Goal: Browse casually: Explore the website without a specific task or goal

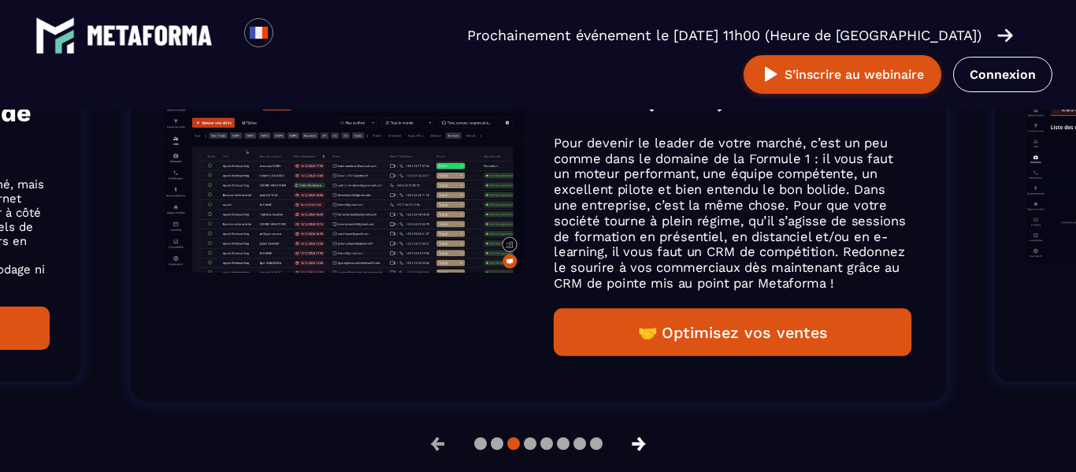
scroll to position [1239, 0]
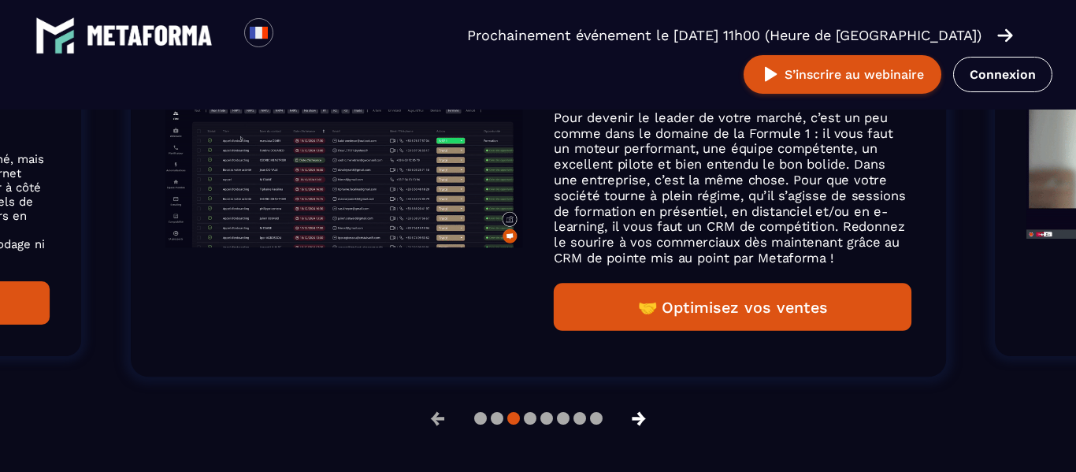
click at [635, 425] on button "→" at bounding box center [638, 418] width 41 height 38
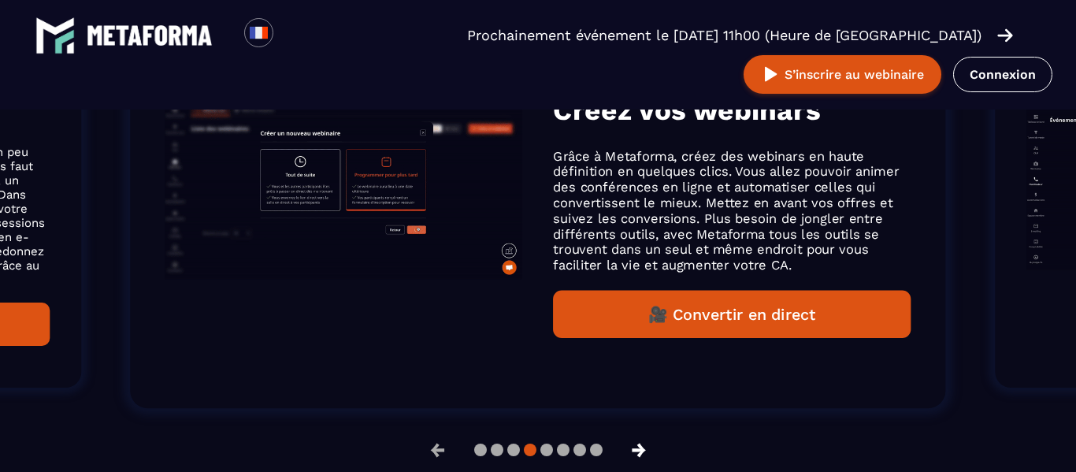
scroll to position [1191, 0]
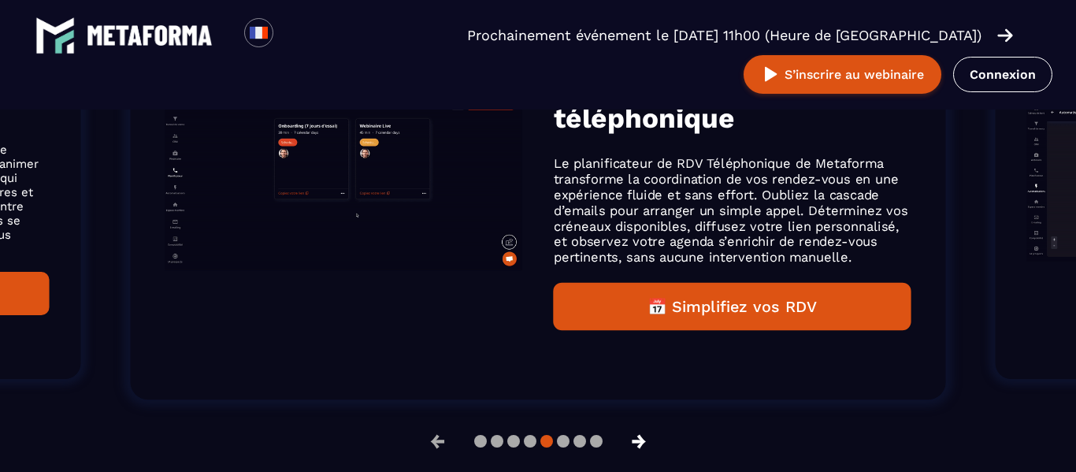
click at [637, 444] on button "→" at bounding box center [638, 441] width 41 height 38
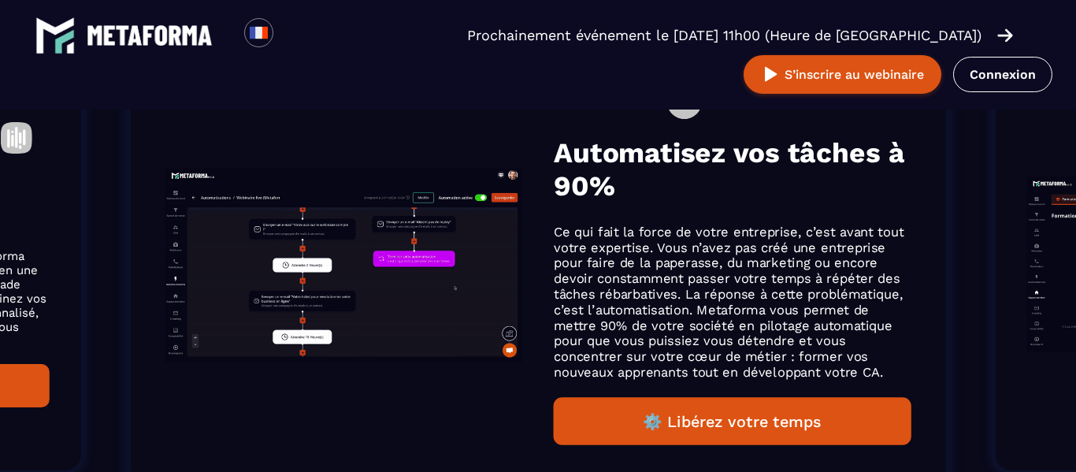
scroll to position [1175, 0]
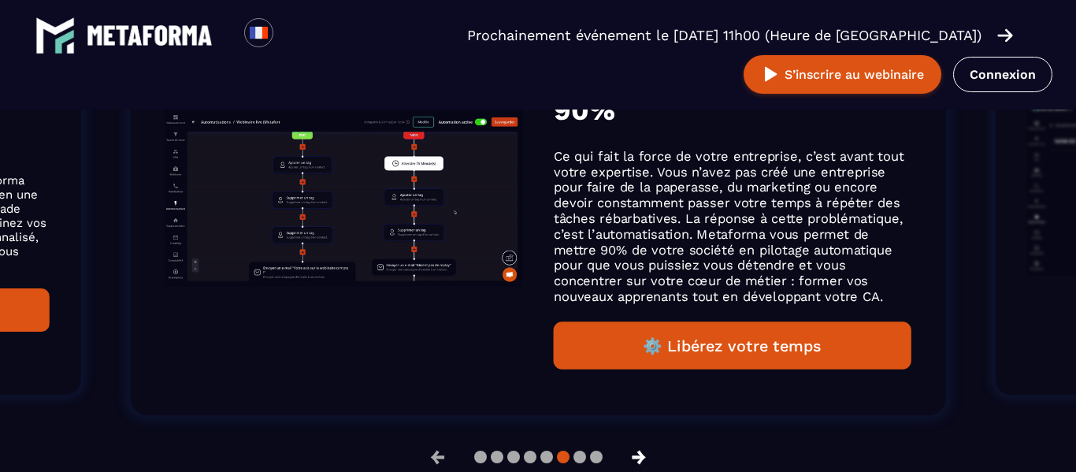
click at [642, 456] on button "→" at bounding box center [638, 457] width 41 height 38
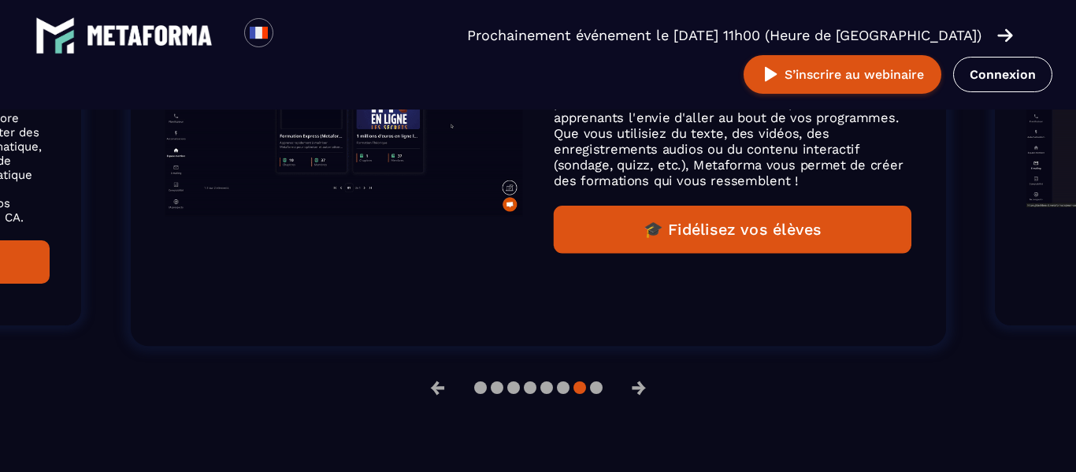
scroll to position [1246, 0]
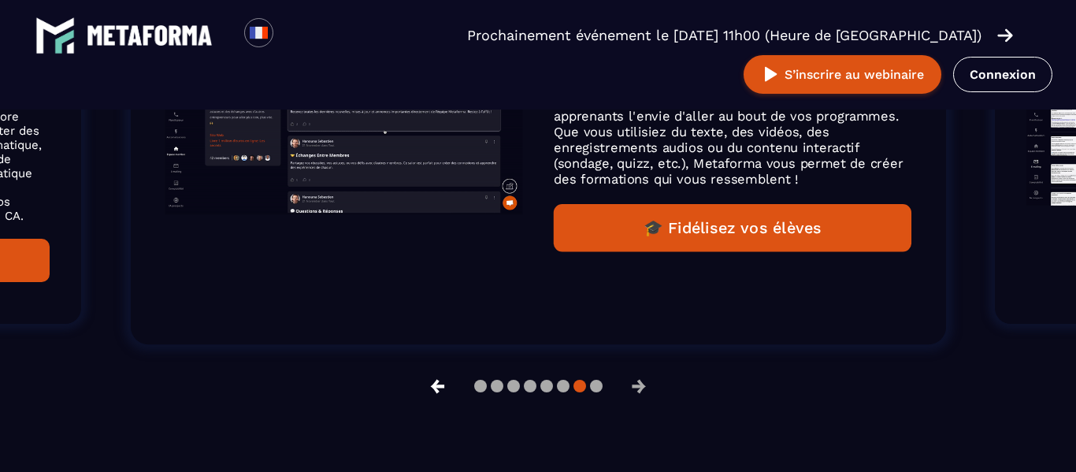
click at [433, 386] on button "←" at bounding box center [437, 386] width 41 height 38
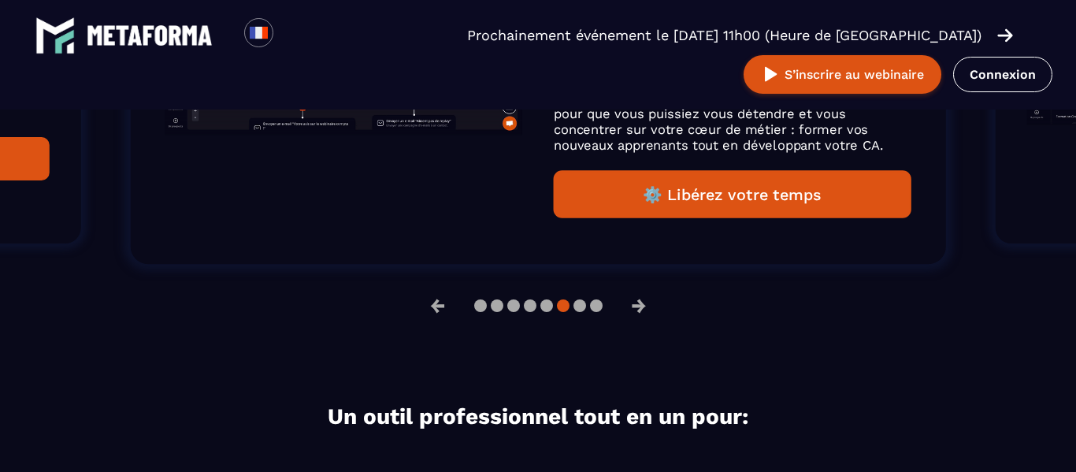
scroll to position [1333, 0]
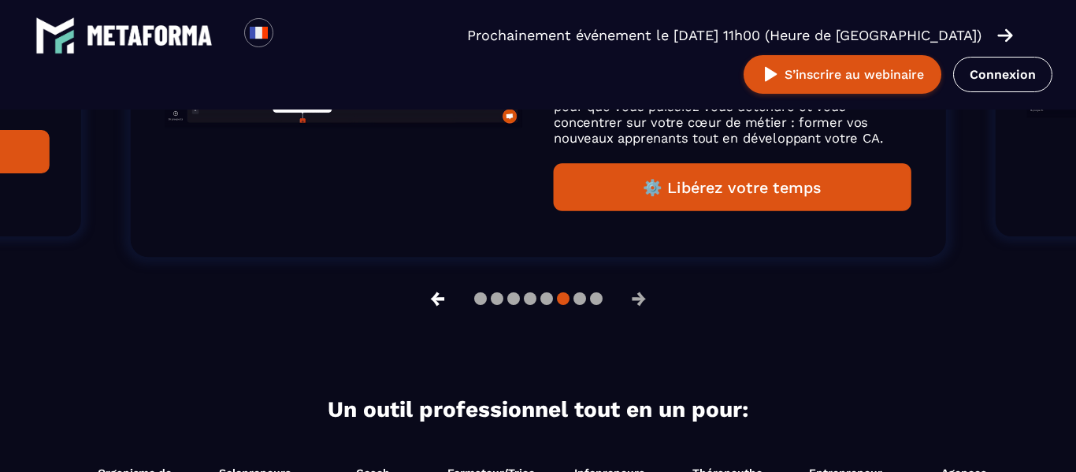
click at [439, 307] on button "←" at bounding box center [437, 299] width 41 height 38
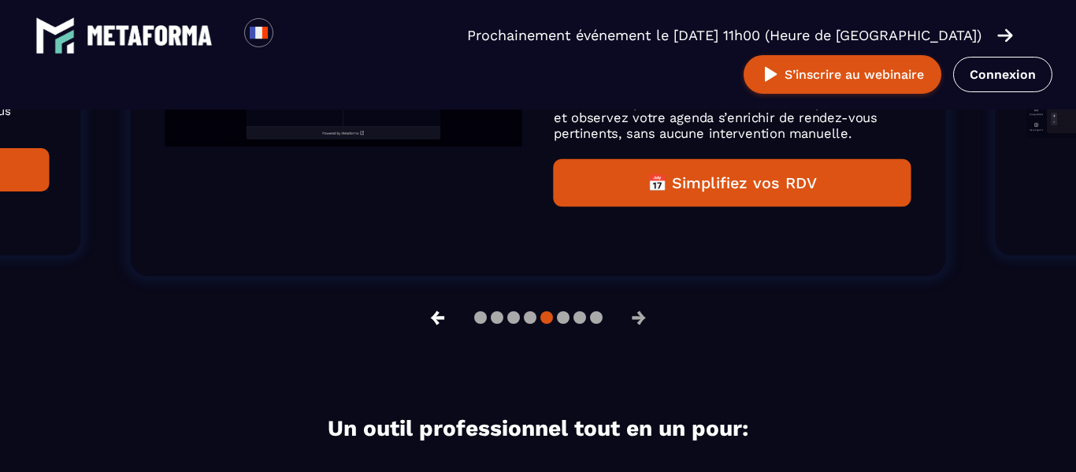
scroll to position [1317, 0]
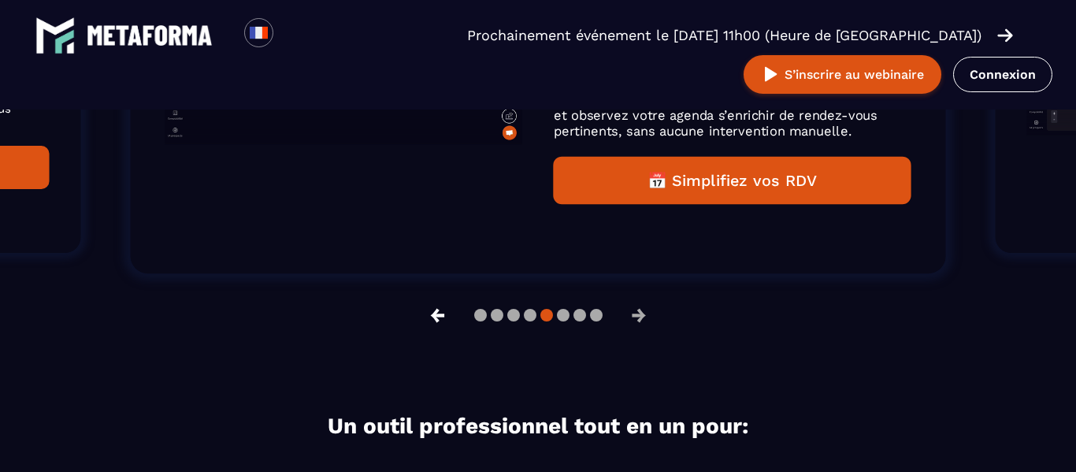
click at [435, 314] on button "←" at bounding box center [437, 315] width 41 height 38
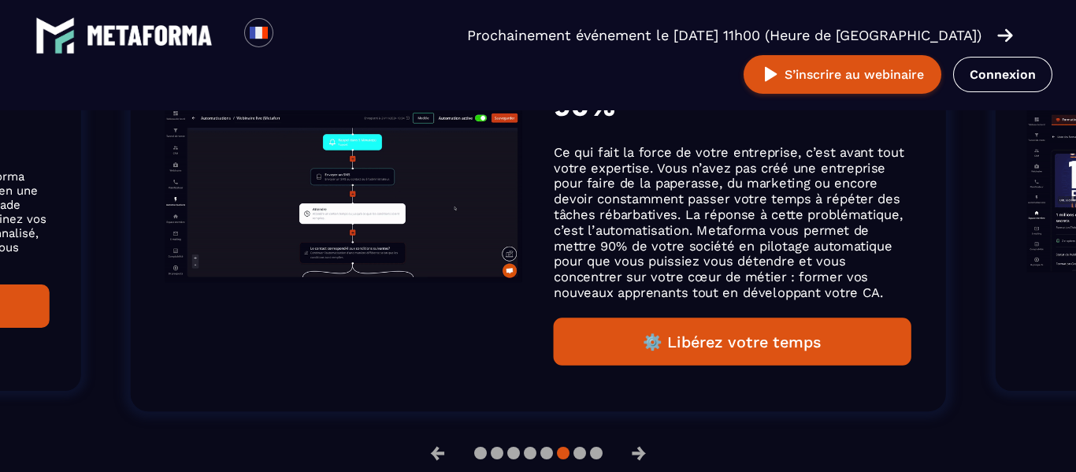
scroll to position [1303, 0]
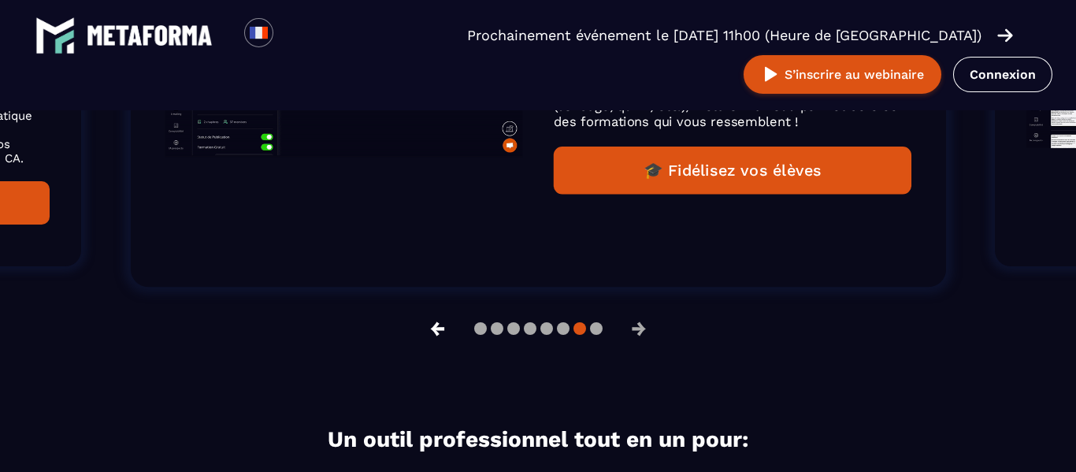
click at [424, 333] on button "←" at bounding box center [437, 328] width 41 height 38
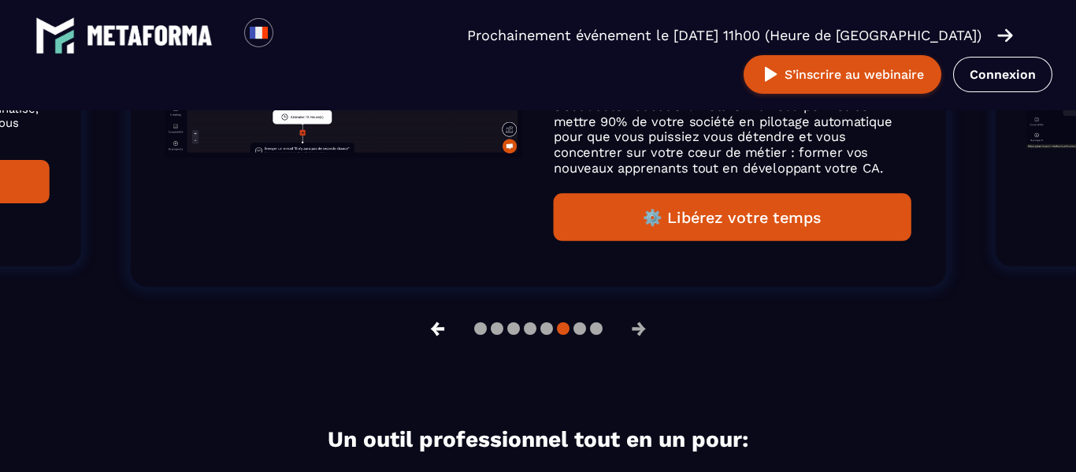
click at [424, 333] on button "←" at bounding box center [437, 328] width 41 height 38
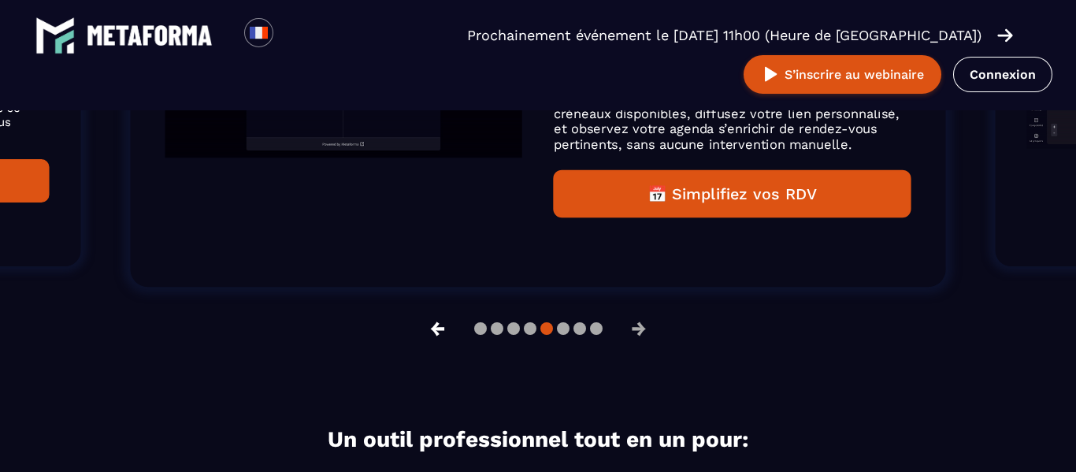
click at [424, 333] on button "←" at bounding box center [437, 328] width 41 height 38
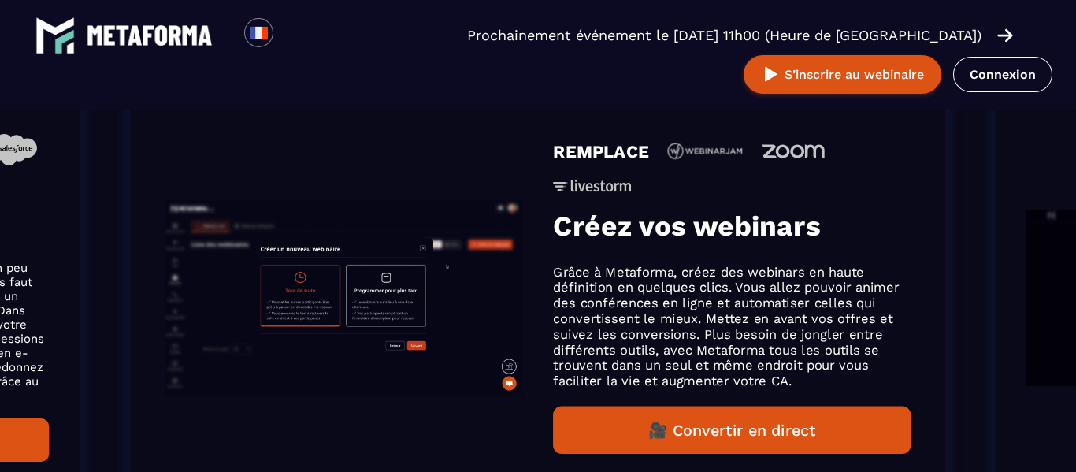
scroll to position [1178, 0]
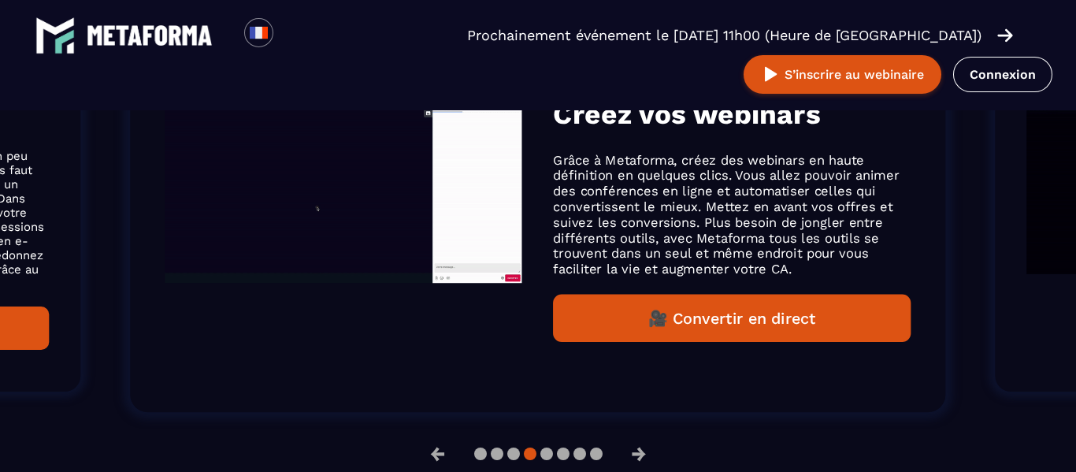
click at [711, 311] on button "🎥 Convertir en direct" at bounding box center [732, 317] width 357 height 47
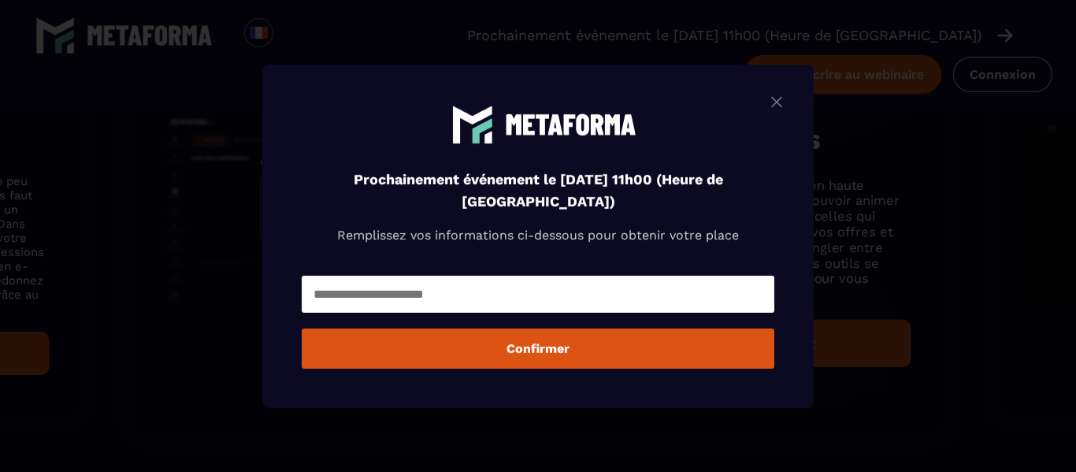
scroll to position [1203, 0]
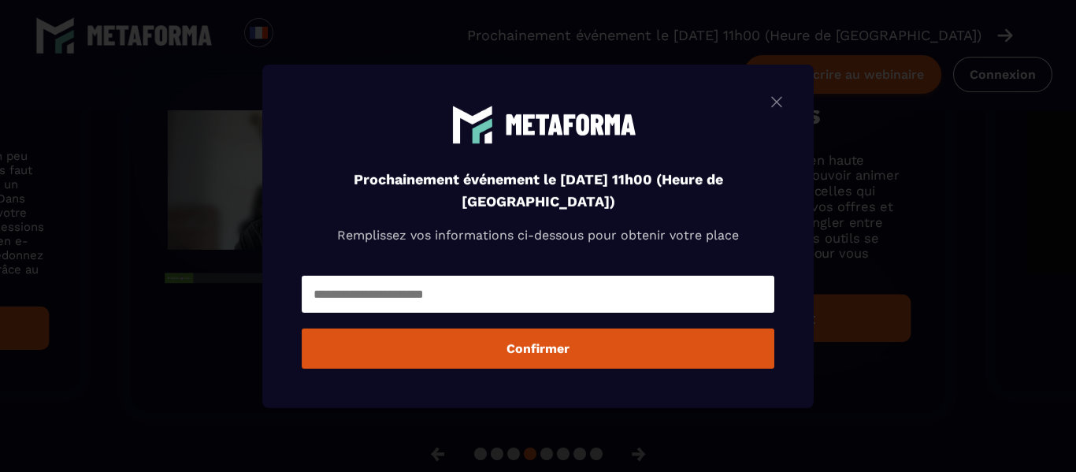
click at [781, 100] on img "Modal window" at bounding box center [776, 101] width 19 height 20
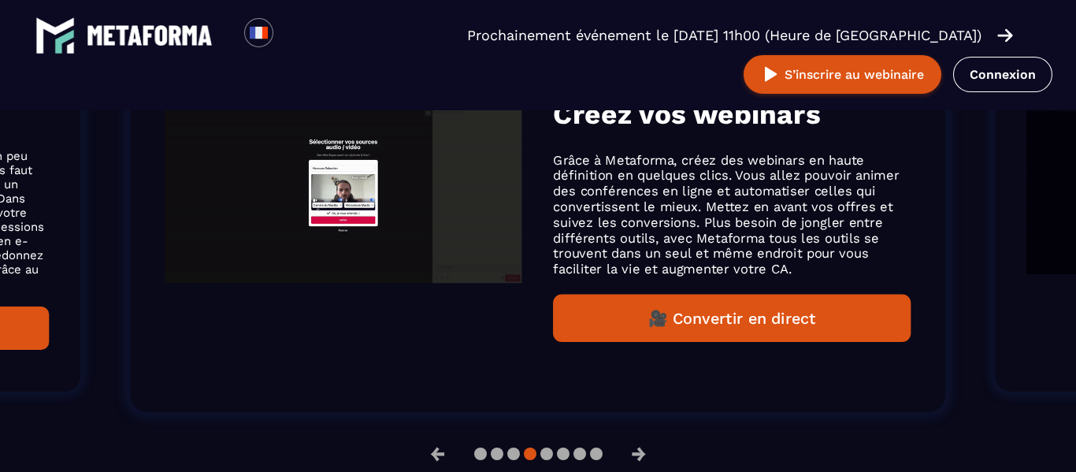
click at [690, 185] on p "Grâce à Metaforma, créez des webinars en haute définition en quelques clics. Vo…" at bounding box center [732, 214] width 357 height 124
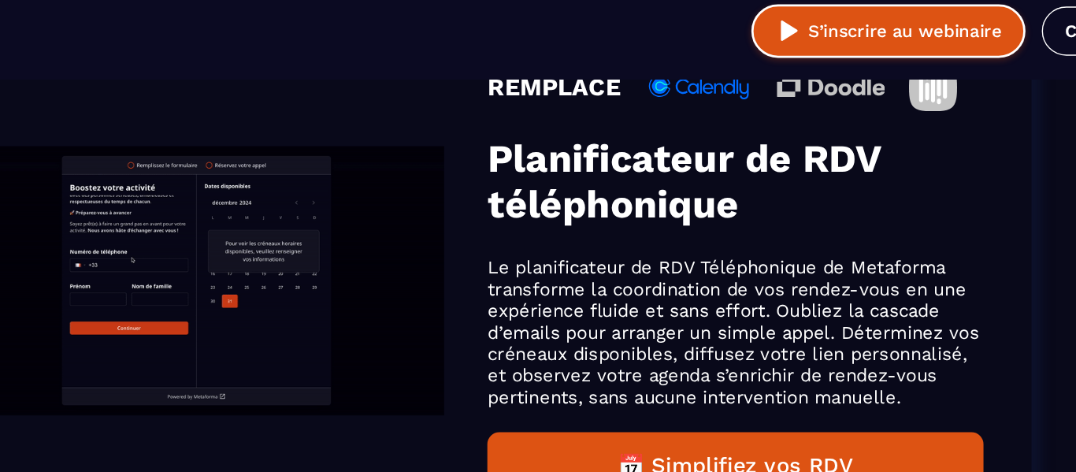
scroll to position [1084, 0]
